Goal: Task Accomplishment & Management: Manage account settings

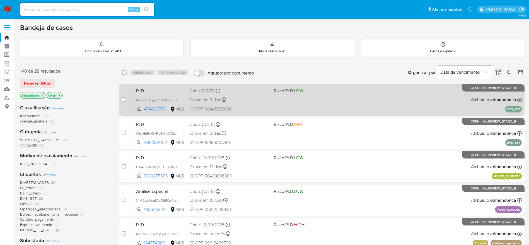
click at [357, 104] on div "PLD 8wY2XiUogpPPPx7I2me3UNNY 474423786 MLB Risco PLD: LOW Criou: 14/08/2025 Cri…" at bounding box center [328, 100] width 388 height 28
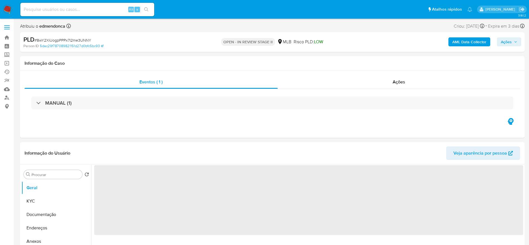
click at [515, 39] on span "Ações" at bounding box center [509, 42] width 16 height 8
select select "10"
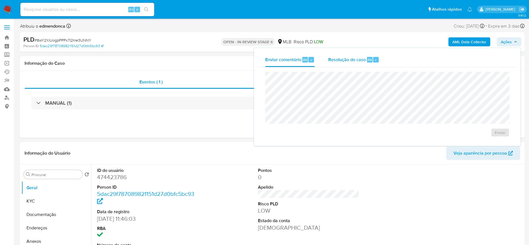
click at [349, 59] on span "Resolução do caso" at bounding box center [347, 59] width 38 height 6
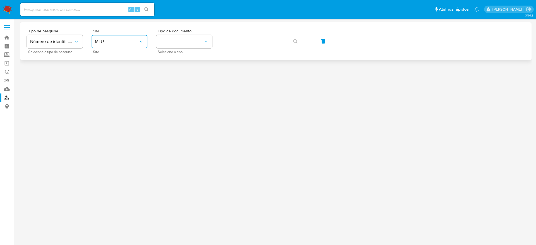
click at [124, 39] on span "MLU" at bounding box center [117, 42] width 44 height 6
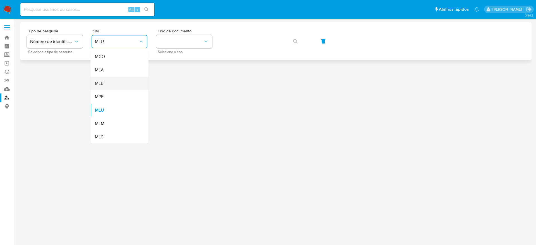
click at [124, 85] on div "MLB" at bounding box center [118, 83] width 46 height 13
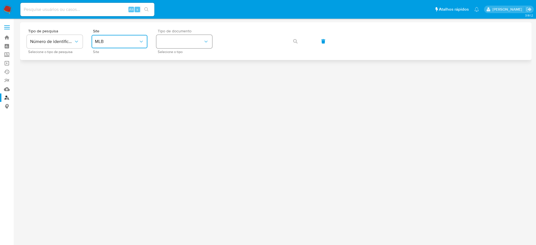
click at [196, 42] on button "identificationType" at bounding box center [184, 41] width 56 height 13
click at [192, 78] on div "CPF CPF" at bounding box center [183, 78] width 46 height 19
click at [290, 40] on button "button" at bounding box center [295, 41] width 19 height 13
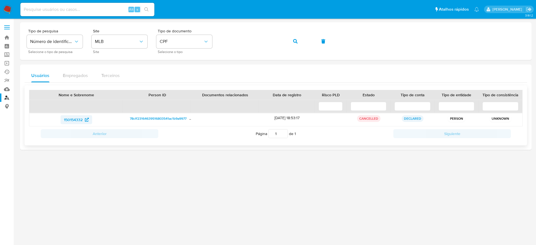
click at [68, 120] on span "150154332" at bounding box center [73, 119] width 19 height 9
click at [4, 8] on img at bounding box center [7, 9] width 9 height 9
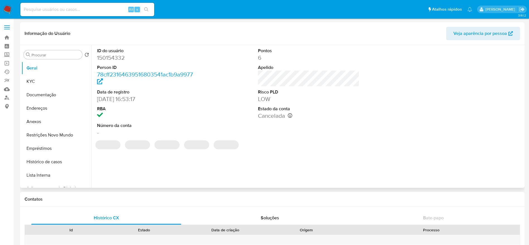
select select "10"
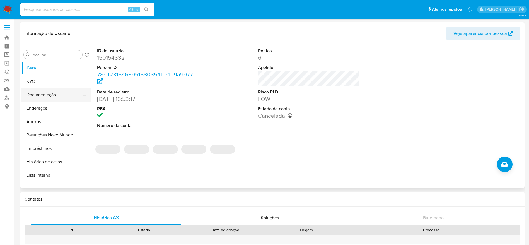
click at [40, 95] on button "Documentação" at bounding box center [53, 94] width 65 height 13
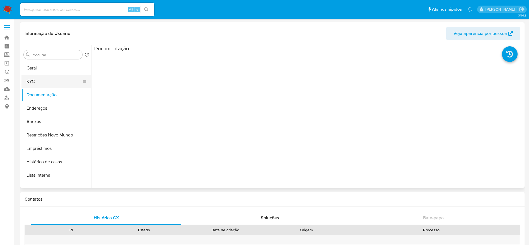
click at [41, 75] on button "KYC" at bounding box center [53, 81] width 65 height 13
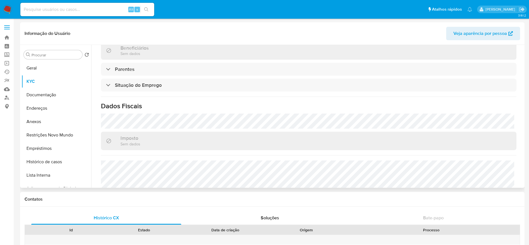
scroll to position [239, 0]
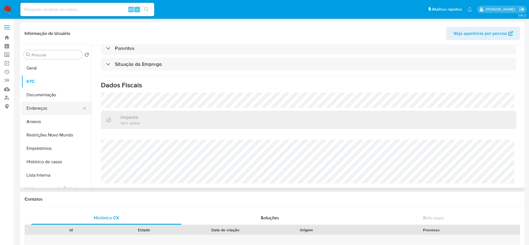
click at [41, 106] on button "Endereços" at bounding box center [53, 108] width 65 height 13
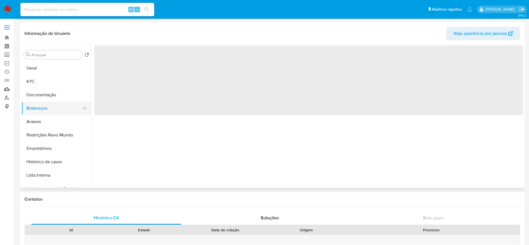
scroll to position [0, 0]
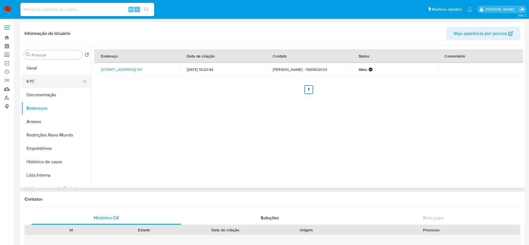
click at [45, 81] on button "KYC" at bounding box center [53, 81] width 65 height 13
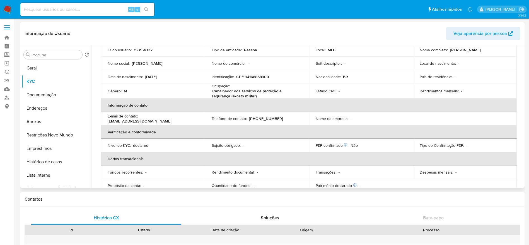
scroll to position [84, 0]
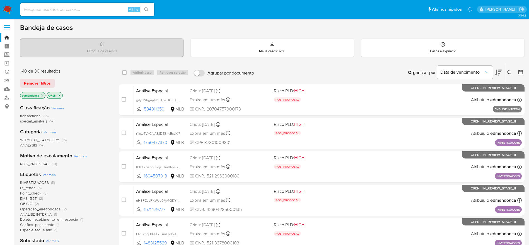
click at [498, 70] on icon at bounding box center [498, 72] width 7 height 7
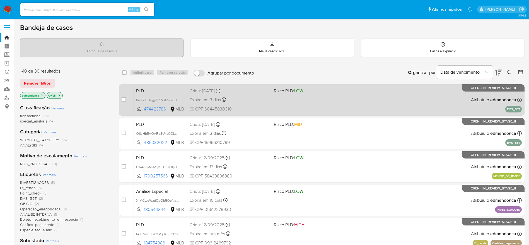
click at [260, 105] on div "PLD 8wY2XiUogpPPPx7I2me3UNNY 474423786 MLB Risco PLD: LOW Criou: [DATE] Criou: …" at bounding box center [328, 100] width 388 height 28
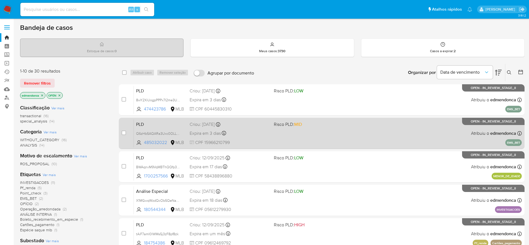
click at [265, 130] on div "Expira em 3 dias Expira em [DATE] 18:55:11" at bounding box center [230, 133] width 80 height 8
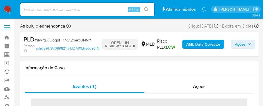
select select "10"
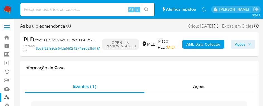
select select "10"
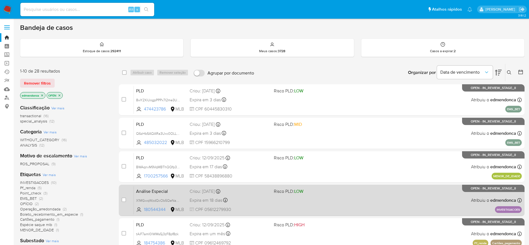
click at [333, 198] on div "Análise Especial X1MGwqWzdQcOb5QeNapWESDz 180544344 MLB Risco PLD: LOW Criou: 2…" at bounding box center [328, 200] width 388 height 28
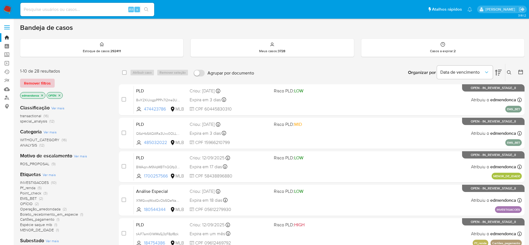
click at [40, 87] on span "Remover filtros" at bounding box center [37, 83] width 27 height 8
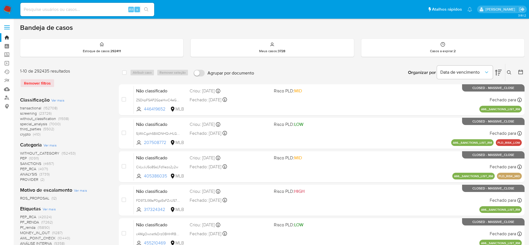
click at [508, 71] on icon at bounding box center [509, 72] width 4 height 4
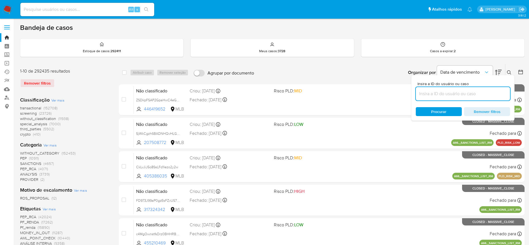
click at [424, 97] on input at bounding box center [463, 93] width 94 height 7
type input "X1MGwqWzdQcOb5QeNapWESDz"
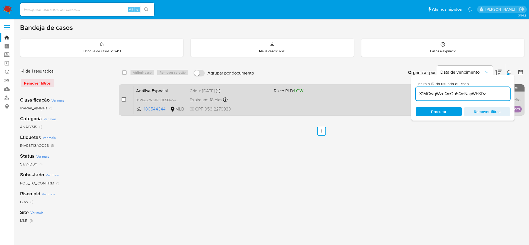
click at [122, 97] on span at bounding box center [124, 99] width 4 height 4
click at [125, 100] on input "checkbox" at bounding box center [124, 99] width 4 height 4
checkbox input "true"
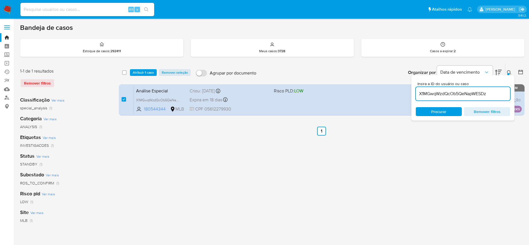
click at [470, 95] on input "X1MGwqWzdQcOb5QeNapWESDz" at bounding box center [463, 93] width 94 height 7
type input "Q6zHb5AQARa3Uxc0OLLDHRYm"
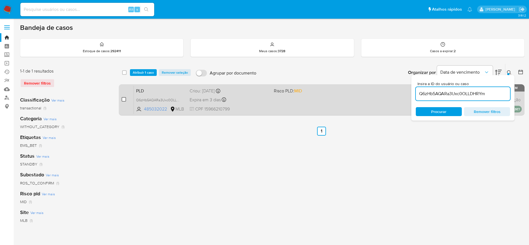
click at [125, 99] on input "checkbox" at bounding box center [124, 99] width 4 height 4
checkbox input "true"
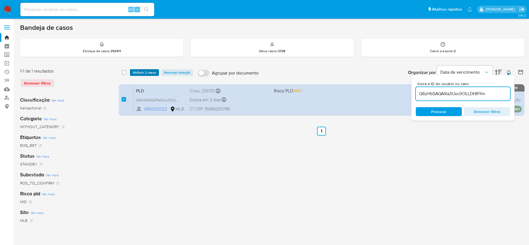
click at [137, 72] on span "Atribuir 2 casos" at bounding box center [144, 73] width 23 height 6
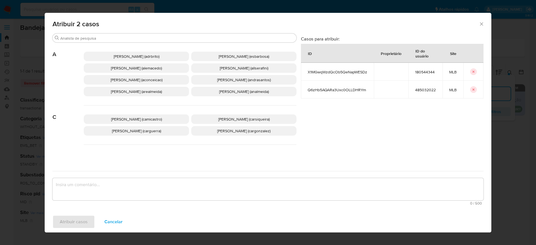
click at [482, 26] on icon "Fechar a janela" at bounding box center [482, 24] width 6 height 6
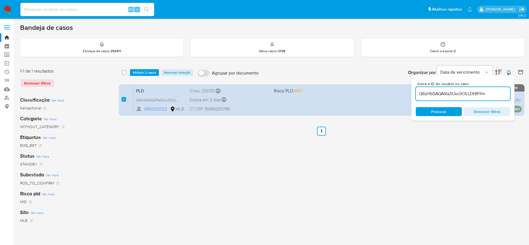
click at [471, 96] on input "Q6zHb5AQARa3Uxc0OLLDHRYm" at bounding box center [463, 93] width 94 height 7
paste input "8wY2XiUogpPPPx7I2me3UNNY"
type input "8wY2XiUogpPPPx7I2me3UNNY"
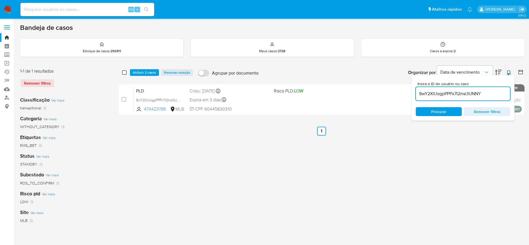
click at [125, 74] on input "checkbox" at bounding box center [124, 72] width 4 height 4
checkbox input "true"
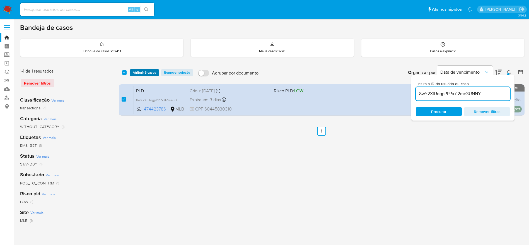
click at [140, 73] on span "Atribuir 3 casos" at bounding box center [144, 73] width 23 height 6
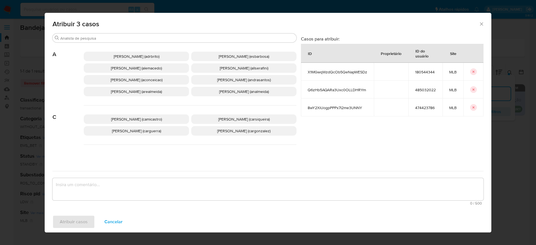
click at [129, 55] on span "Adriano Azeredo Brito (adrbrito)" at bounding box center [137, 57] width 46 height 6
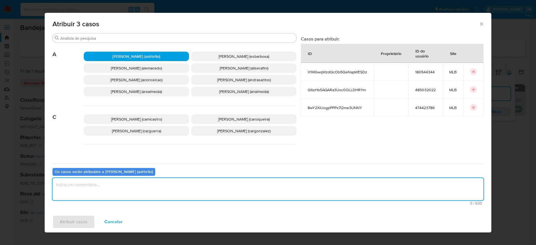
click at [176, 184] on textarea "assign-modal" at bounding box center [267, 189] width 431 height 22
type textarea "."
click at [80, 222] on span "Atribuir casos" at bounding box center [74, 222] width 28 height 12
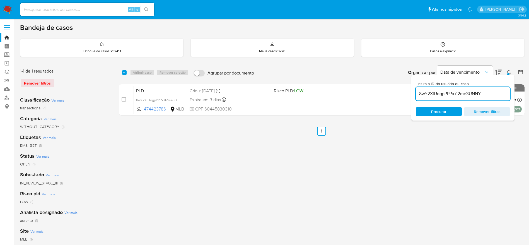
click at [347, 210] on div "select-all-cases-checkbox Atribuir caso Remover seleção Agrupar por documento O…" at bounding box center [322, 186] width 406 height 245
click at [8, 9] on img at bounding box center [7, 9] width 9 height 9
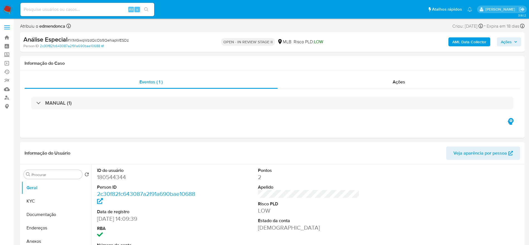
select select "10"
click at [119, 40] on span "# X1MGwqWzdQcOb5QeNapWESDz" at bounding box center [98, 40] width 61 height 6
copy span "X1MGwqWzdQcOb5QeNapWESDz"
click at [380, 83] on div "Ações" at bounding box center [399, 81] width 243 height 13
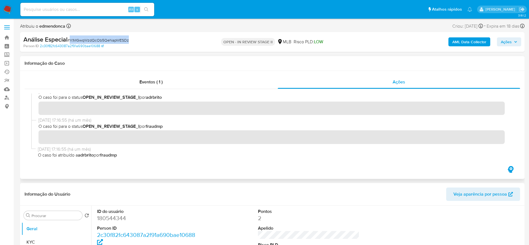
scroll to position [177, 0]
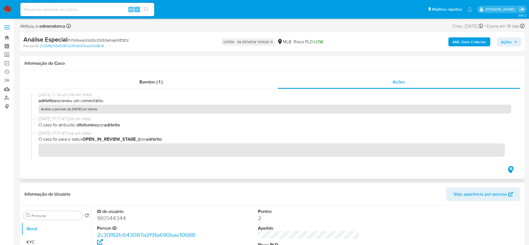
click at [107, 109] on p "Avaliar o periodo de 01.07.2024 em diante" at bounding box center [275, 109] width 473 height 9
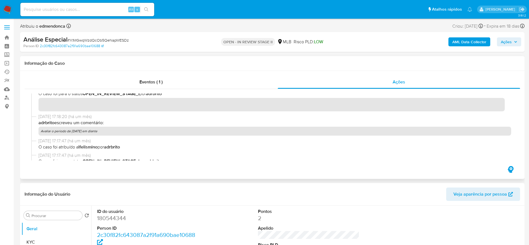
scroll to position [167, 0]
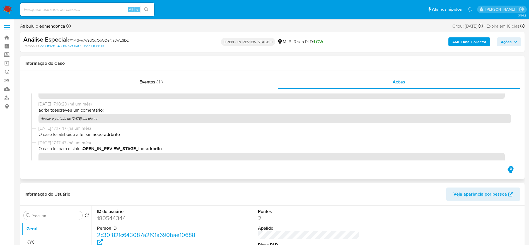
drag, startPoint x: 105, startPoint y: 119, endPoint x: 41, endPoint y: 118, distance: 64.5
click at [41, 118] on p "Avaliar o periodo de 01.07.2024 em diante" at bounding box center [275, 118] width 473 height 9
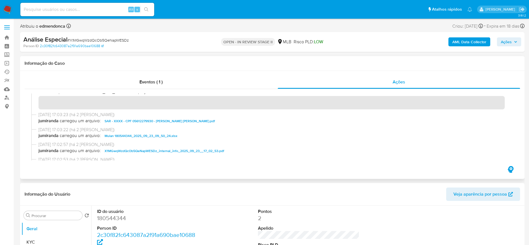
scroll to position [0, 0]
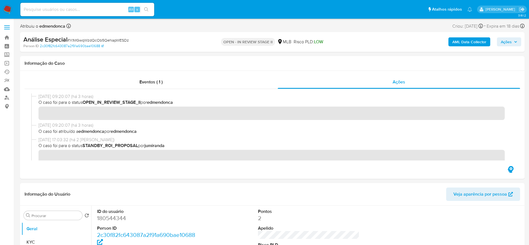
click at [517, 38] on span "Ações" at bounding box center [509, 42] width 16 height 8
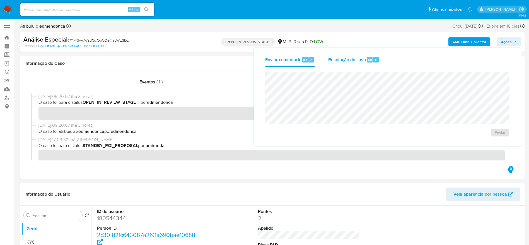
click at [345, 64] on div "Resolução do caso Alt r" at bounding box center [353, 59] width 51 height 15
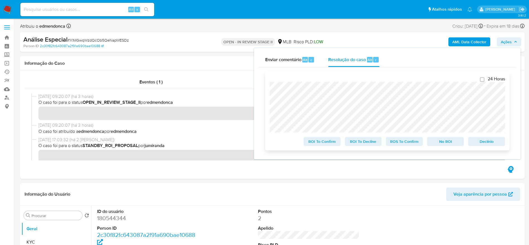
click at [404, 140] on span "ROS To Confirm" at bounding box center [404, 142] width 29 height 8
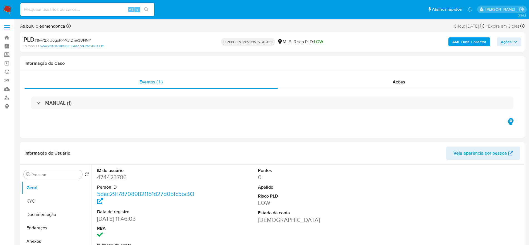
select select "10"
click at [383, 75] on div "Eventos ( 1 ) Ações MANUAL (1)" at bounding box center [272, 104] width 505 height 67
click at [382, 80] on div "Ações" at bounding box center [399, 81] width 243 height 13
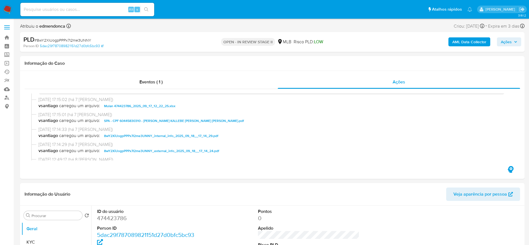
click at [501, 42] on span "Ações" at bounding box center [506, 41] width 11 height 9
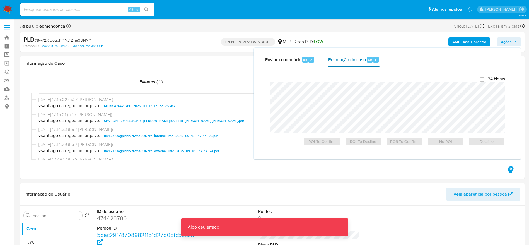
click at [356, 54] on div "Resolução do caso Alt r" at bounding box center [353, 59] width 51 height 15
click at [395, 143] on span "ROS To Confirm" at bounding box center [404, 142] width 29 height 8
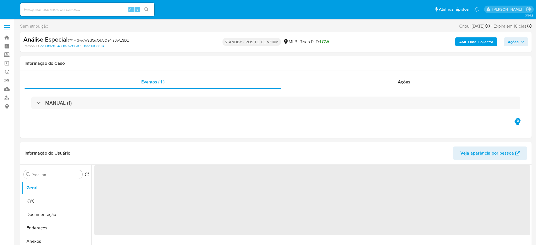
select select "10"
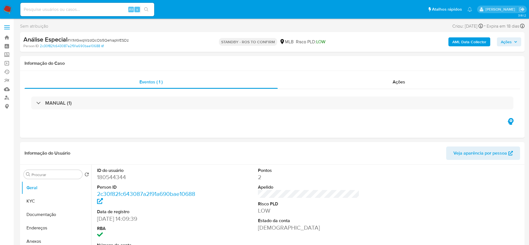
click at [117, 40] on span "# X1MGwqWzdQcOb5QeNapWESDz" at bounding box center [98, 40] width 61 height 6
copy span "X1MGwqWzdQcOb5QeNapWESDz"
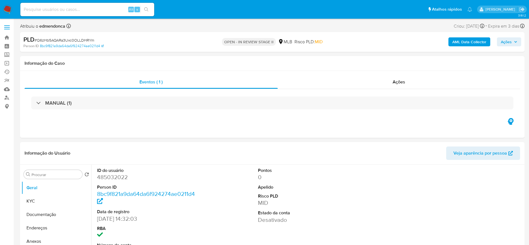
select select "10"
click at [516, 44] on span "Ações" at bounding box center [509, 42] width 16 height 8
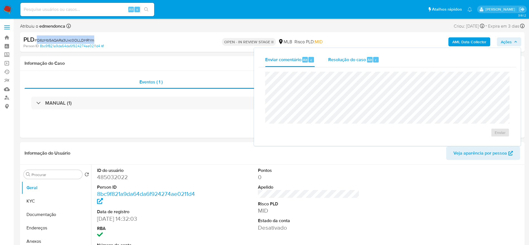
click at [347, 58] on span "Resolução do caso" at bounding box center [347, 59] width 38 height 6
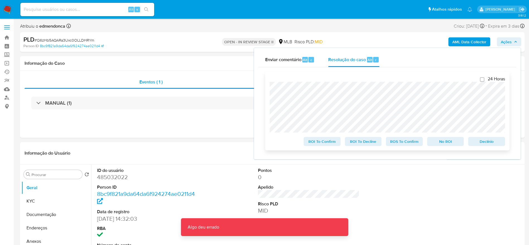
click at [411, 141] on span "ROS To Confirm" at bounding box center [404, 142] width 29 height 8
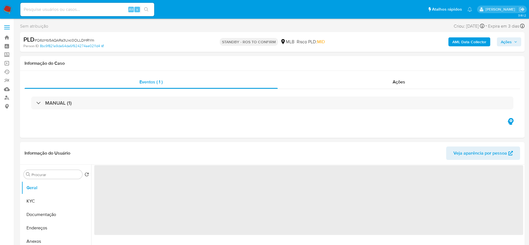
select select "10"
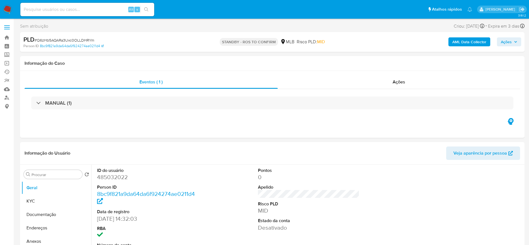
click at [505, 45] on span "Ações" at bounding box center [506, 41] width 11 height 9
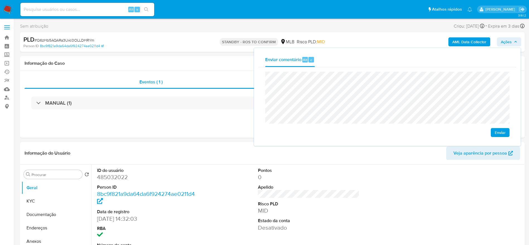
click at [496, 134] on span "Enviar" at bounding box center [500, 133] width 11 height 8
click at [85, 40] on span "# Q6zHb5AQARa3Uxc0OLLDHRYm" at bounding box center [65, 40] width 60 height 6
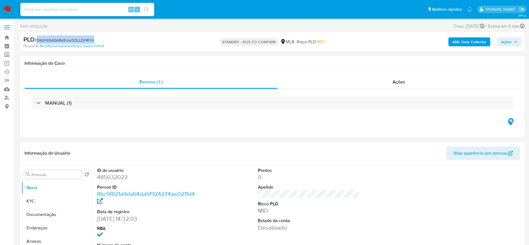
click at [85, 40] on span "# Q6zHb5AQARa3Uxc0OLLDHRYm" at bounding box center [65, 40] width 60 height 6
copy span "Q6zHb5AQARa3Uxc0OLLDHRYm"
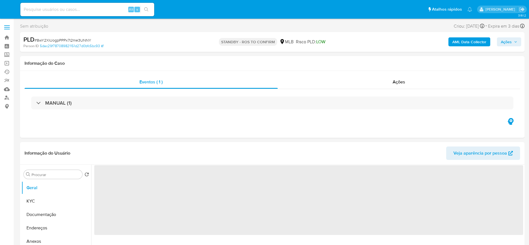
select select "10"
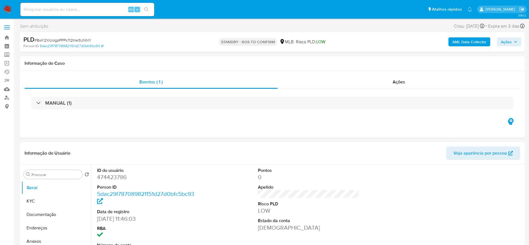
click at [78, 40] on span "# 8wY2XiUogpPPPx7I2me3UNNY" at bounding box center [63, 40] width 57 height 6
copy span "8wY2XiUogpPPPx7I2me3UNNY"
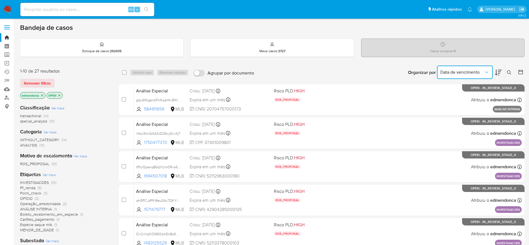
click at [467, 70] on span "Data de vencimento" at bounding box center [463, 72] width 44 height 6
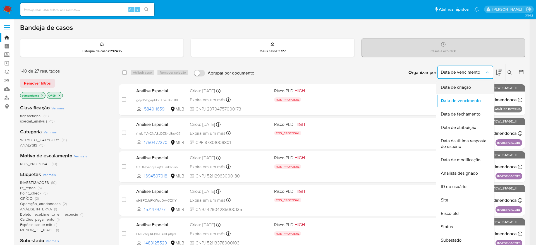
click at [471, 91] on div "Data de criação" at bounding box center [464, 87] width 46 height 13
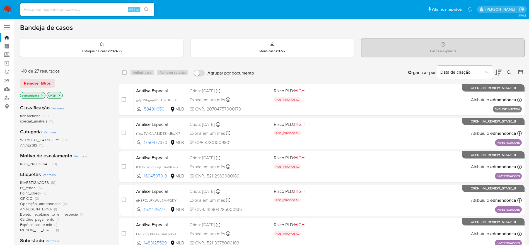
click at [501, 72] on icon at bounding box center [498, 72] width 7 height 7
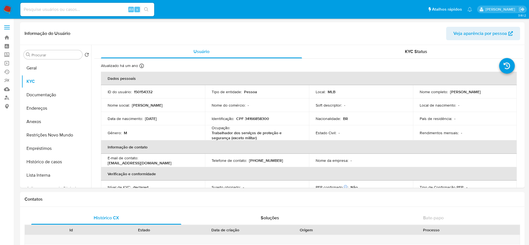
select select "10"
